Goal: Check status: Check status

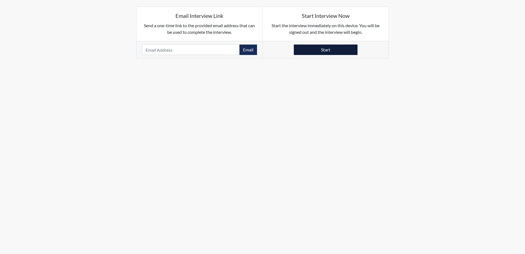
click at [321, 50] on button "Start" at bounding box center [326, 49] width 64 height 10
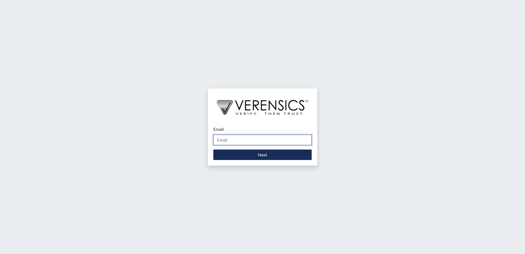
click at [233, 141] on input "Email" at bounding box center [262, 140] width 98 height 10
type input "[PERSON_NAME][EMAIL_ADDRESS][DOMAIN_NAME]"
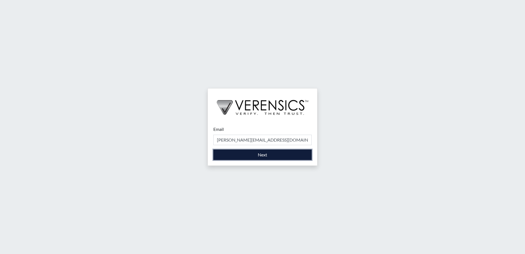
click at [260, 154] on button "Next" at bounding box center [262, 154] width 98 height 10
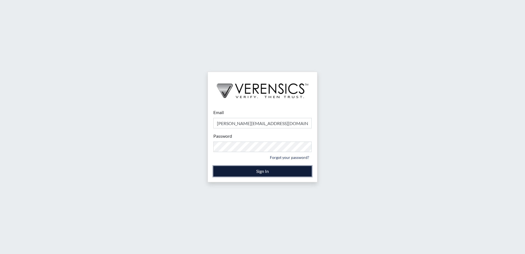
click at [242, 173] on button "Sign In" at bounding box center [262, 171] width 98 height 10
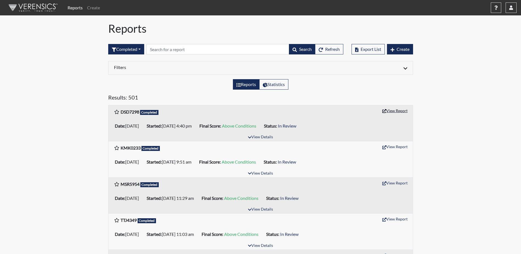
click at [397, 113] on button "View Report" at bounding box center [395, 110] width 30 height 9
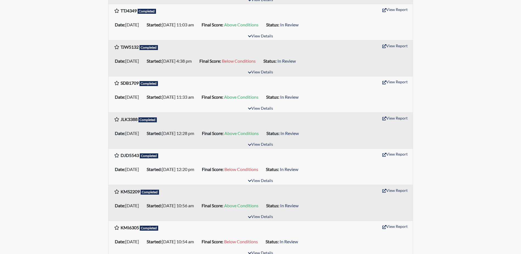
scroll to position [220, 0]
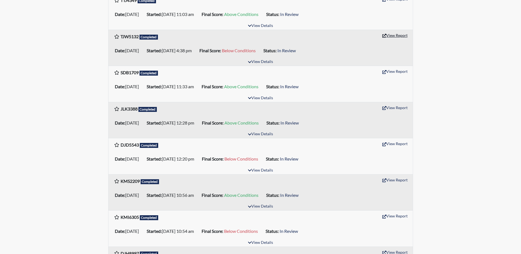
click at [395, 37] on button "View Report" at bounding box center [395, 35] width 30 height 9
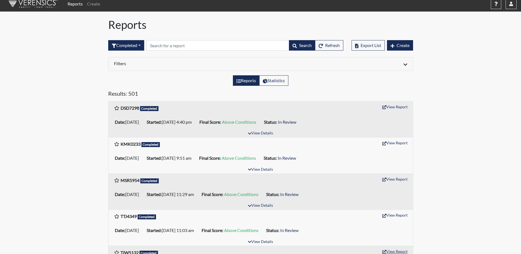
scroll to position [0, 0]
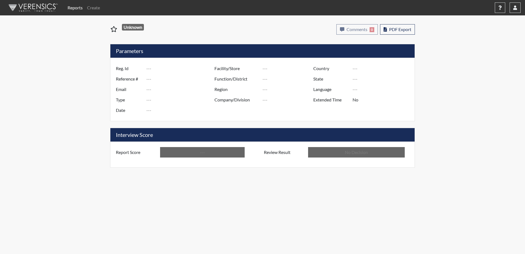
type input "DSD7298"
type input "51599"
type input "---"
type input "Corrections Pre-Employment"
type input "[DATE]"
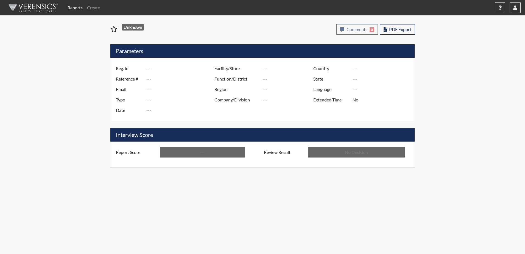
type input "Valdosta SP"
type input "[GEOGRAPHIC_DATA]"
type input "[US_STATE]"
type input "English"
type input "Above Conditions"
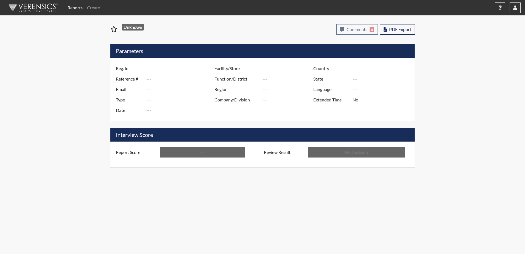
type input "In Review"
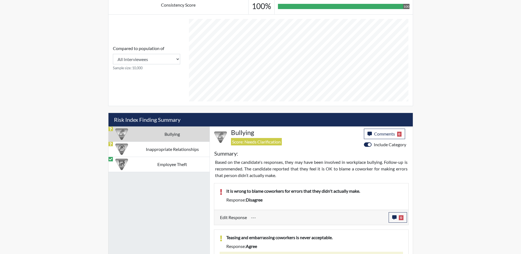
scroll to position [307, 0]
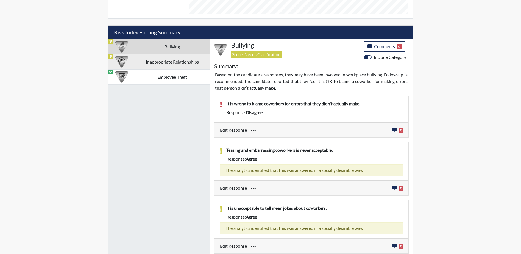
click at [169, 61] on td "Inappropriate Relationships" at bounding box center [172, 61] width 74 height 15
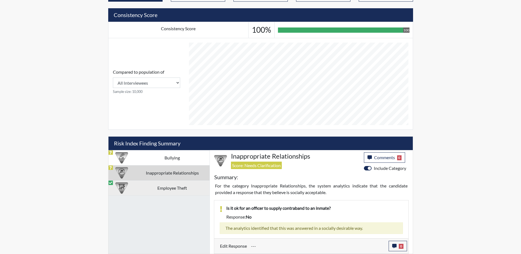
click at [163, 189] on td "Employee Theft" at bounding box center [172, 187] width 74 height 15
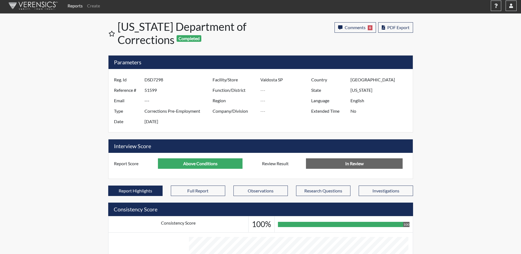
scroll to position [0, 0]
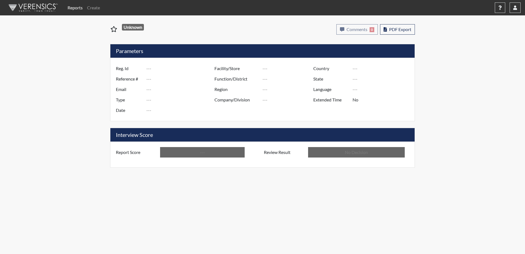
type input "TJW5132"
type input "51297"
type input "---"
type input "Corrections Pre-Employment"
type input "[DATE]"
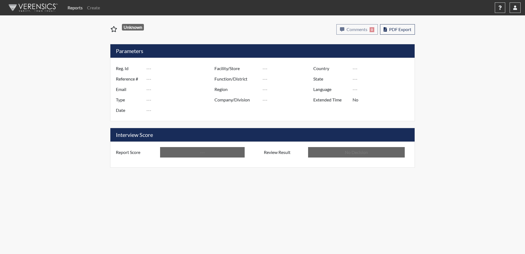
type input "Valdosta SP"
type input "[GEOGRAPHIC_DATA]"
type input "[US_STATE]"
type input "English"
type input "Below Conditions"
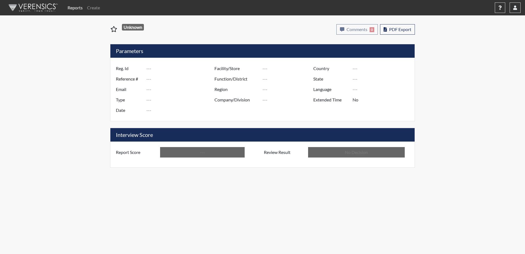
type input "In Review"
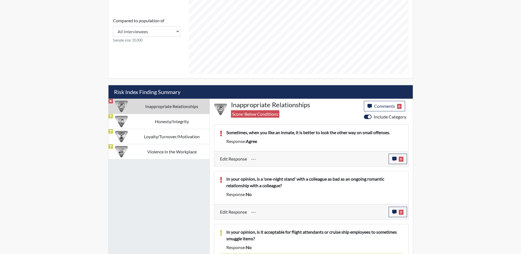
scroll to position [285, 0]
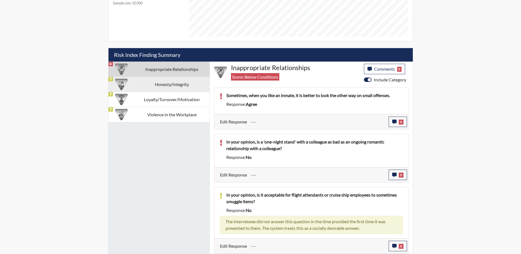
click at [169, 84] on td "Honesty/Integrity" at bounding box center [171, 84] width 75 height 15
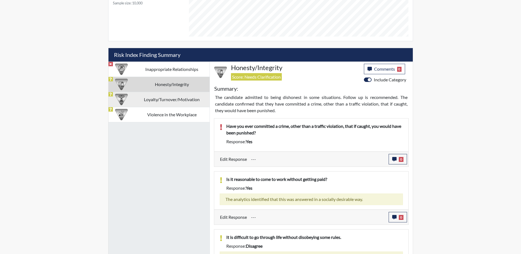
click at [154, 100] on td "Loyalty/Turnover/Motivation" at bounding box center [171, 99] width 75 height 15
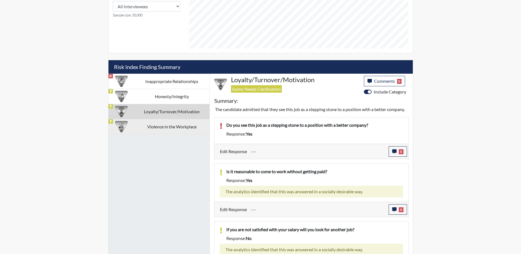
click at [176, 127] on td "Violence in the Workplace" at bounding box center [171, 126] width 75 height 15
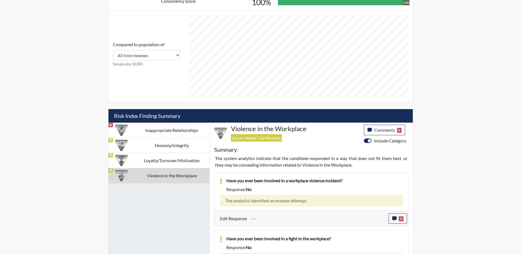
scroll to position [254, 0]
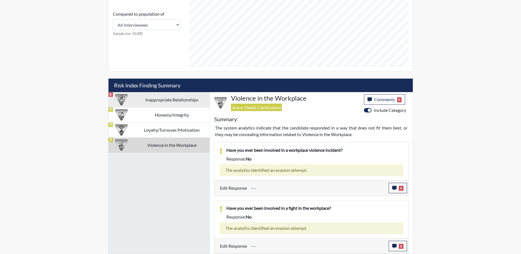
click at [148, 102] on td "Inappropriate Relationships" at bounding box center [171, 99] width 75 height 15
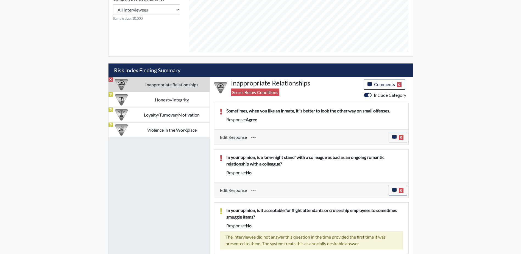
scroll to position [285, 0]
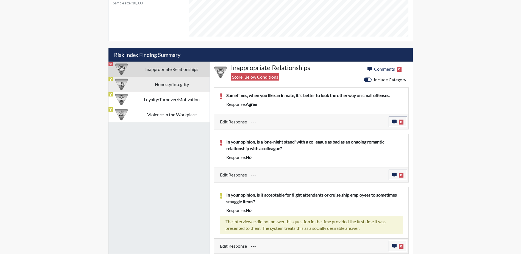
click at [152, 86] on td "Honesty/Integrity" at bounding box center [171, 84] width 75 height 15
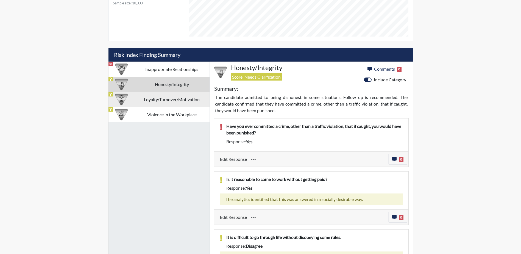
click at [158, 101] on td "Loyalty/Turnover/Motivation" at bounding box center [171, 99] width 75 height 15
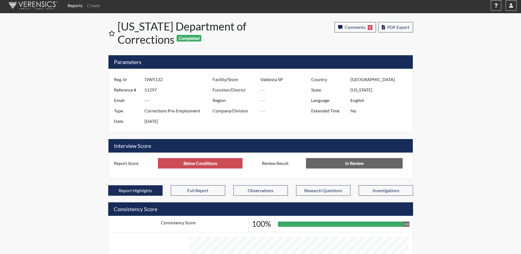
scroll to position [0, 0]
